Goal: Find specific page/section

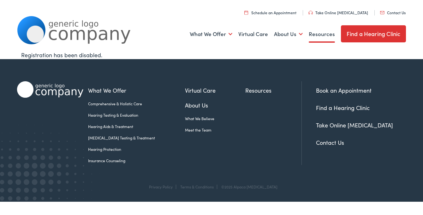
click at [316, 35] on link "Resources" at bounding box center [322, 33] width 26 height 23
